Goal: Find specific page/section: Find specific page/section

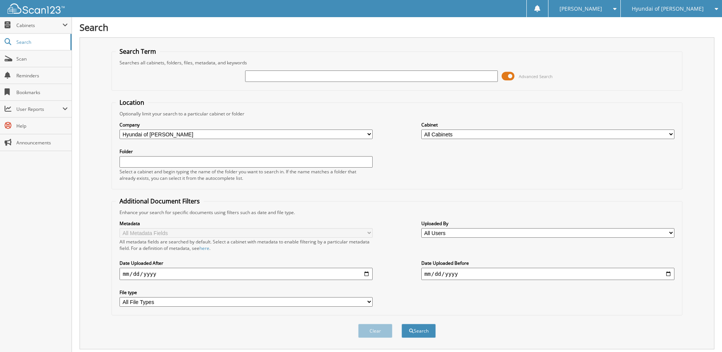
click at [27, 3] on div at bounding box center [32, 8] width 65 height 17
click at [27, 5] on img at bounding box center [36, 8] width 57 height 10
click at [326, 80] on input "text" at bounding box center [371, 75] width 253 height 11
click at [25, 9] on img at bounding box center [36, 8] width 57 height 10
